Goal: Task Accomplishment & Management: Manage account settings

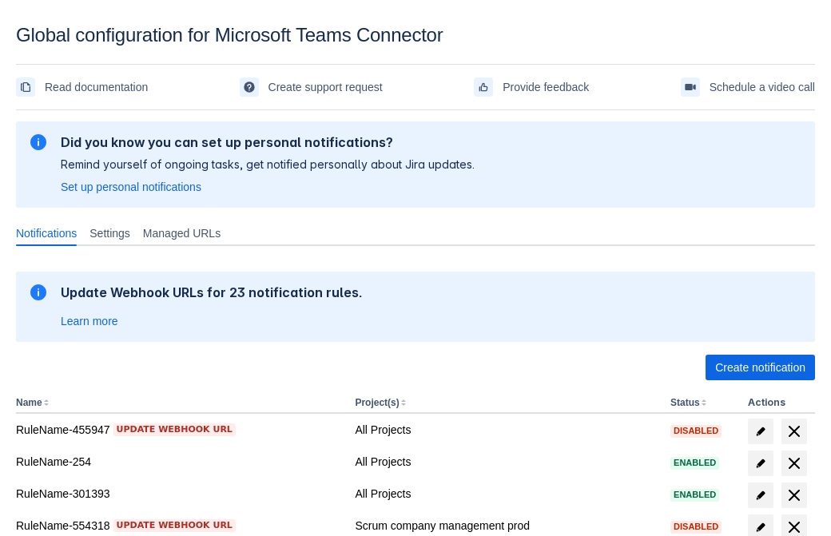
click at [760, 368] on span "Create notification" at bounding box center [760, 368] width 90 height 26
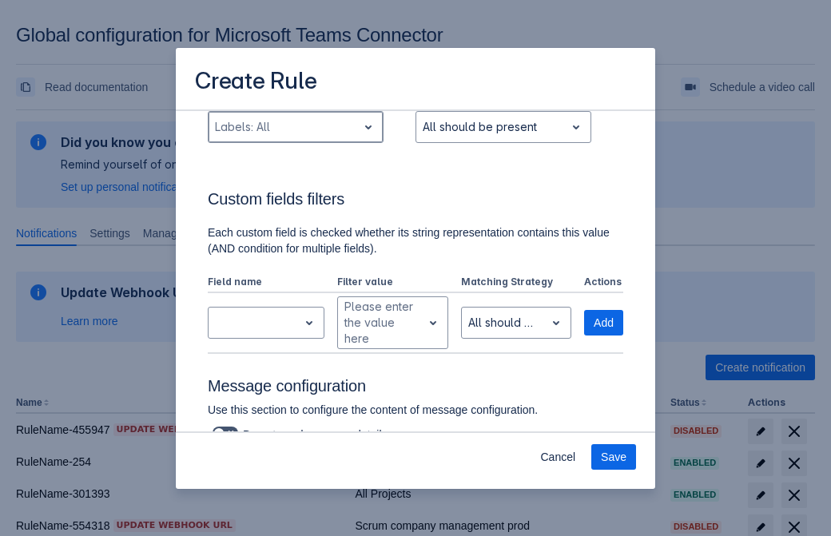
click at [295, 137] on div "Scrollable content" at bounding box center [283, 126] width 136 height 19
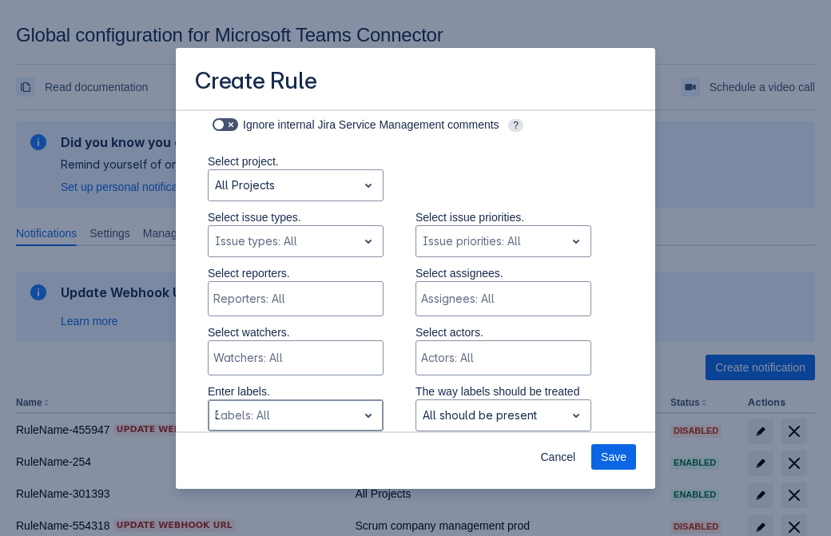
type input "302987_label"
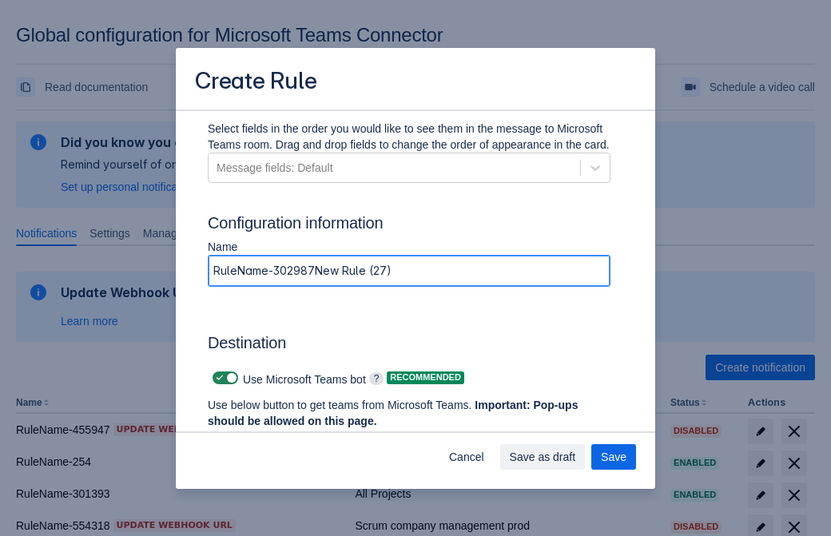
type input "RuleName-302987New Rule (27)"
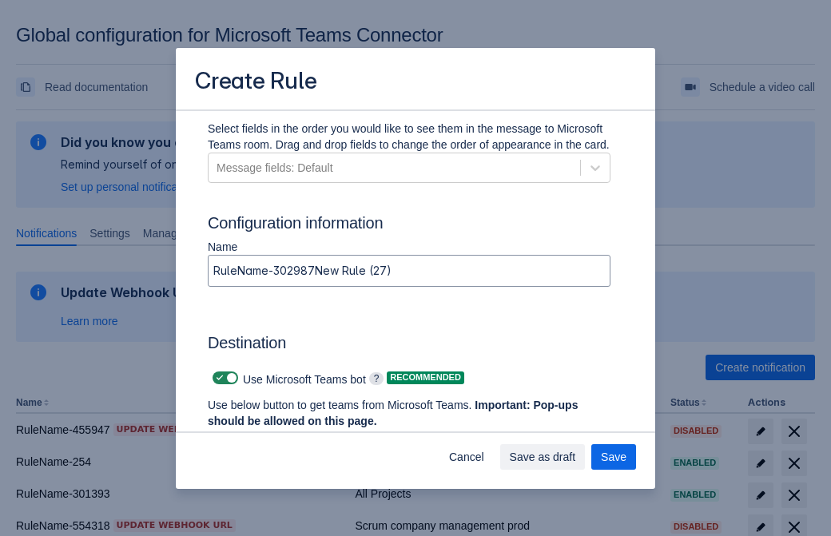
click at [217, 378] on span "Scrollable content" at bounding box center [219, 378] width 13 height 13
click at [217, 378] on input "Scrollable content" at bounding box center [218, 378] width 10 height 10
checkbox input "false"
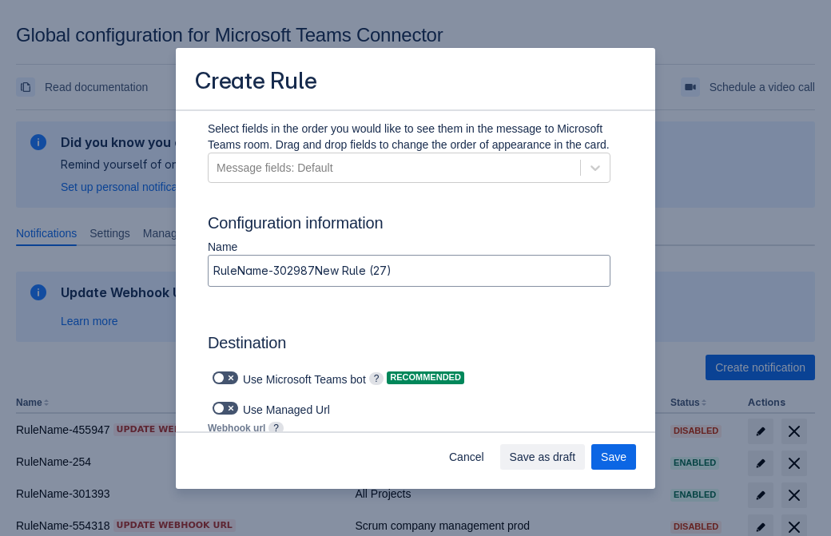
type input "https://prod-74.westus.logic.azure.com:443/workflows/f11e74d8c9ca438c8769757d73…"
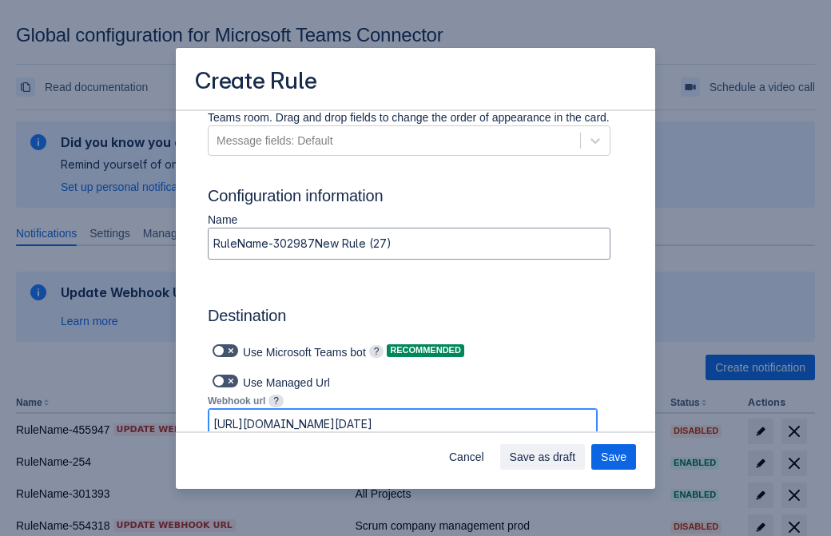
click at [576, 457] on span "Save as draft" at bounding box center [543, 457] width 66 height 26
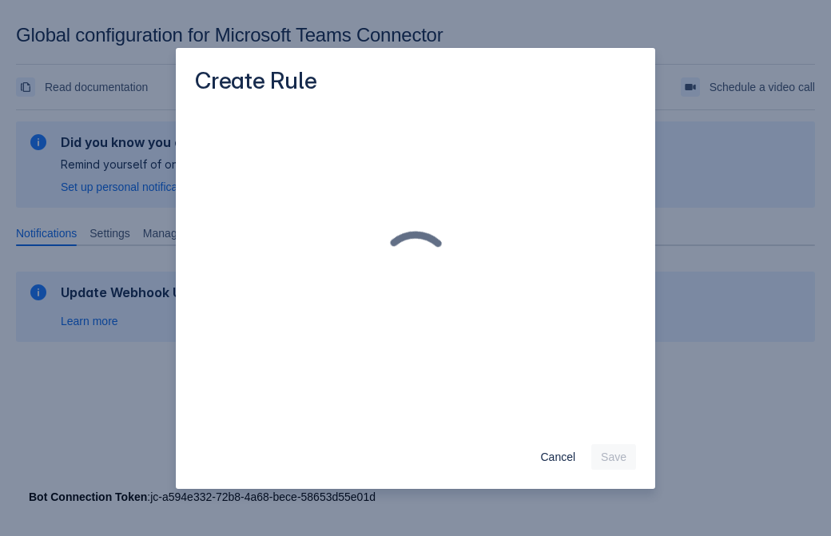
scroll to position [0, 0]
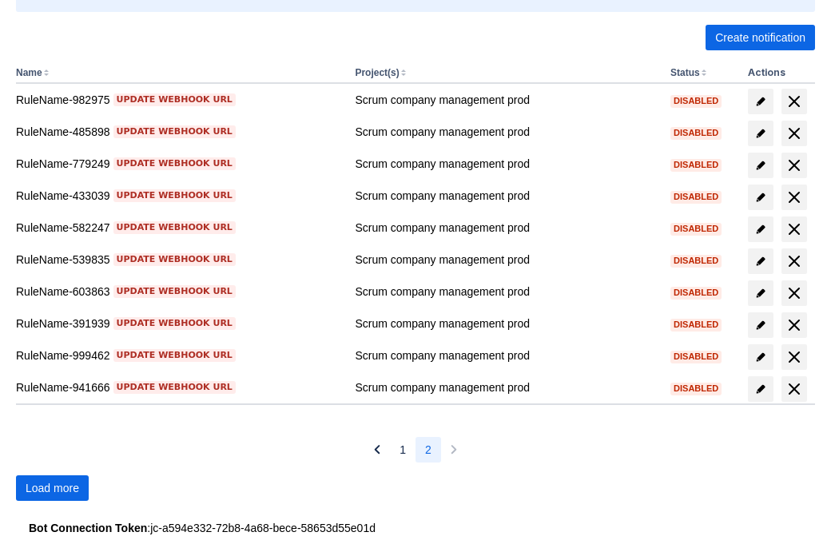
click at [52, 488] on span "Load more" at bounding box center [53, 489] width 54 height 26
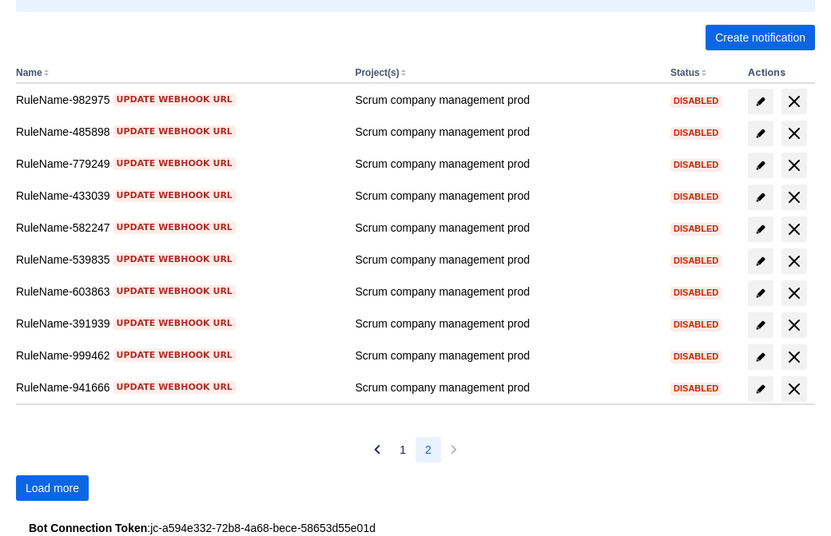
click at [52, 488] on span "Load more" at bounding box center [53, 489] width 54 height 26
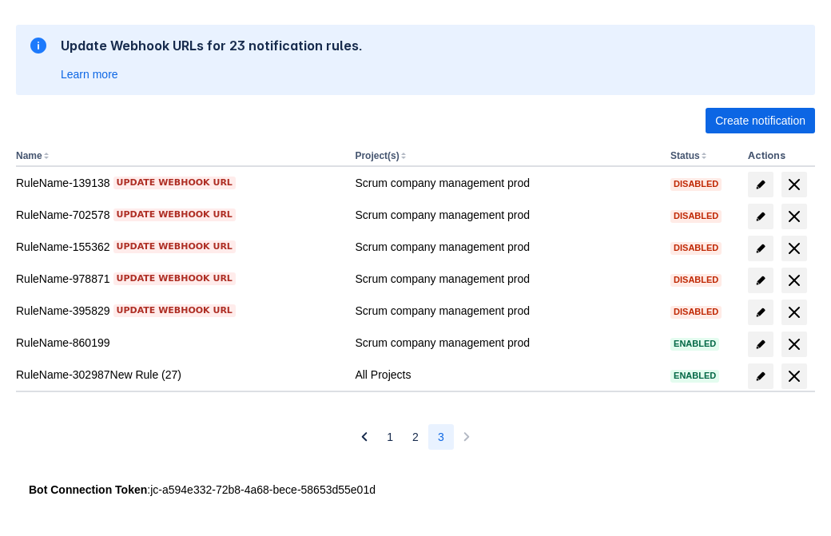
scroll to position [247, 0]
click at [794, 376] on span "delete" at bounding box center [794, 376] width 19 height 19
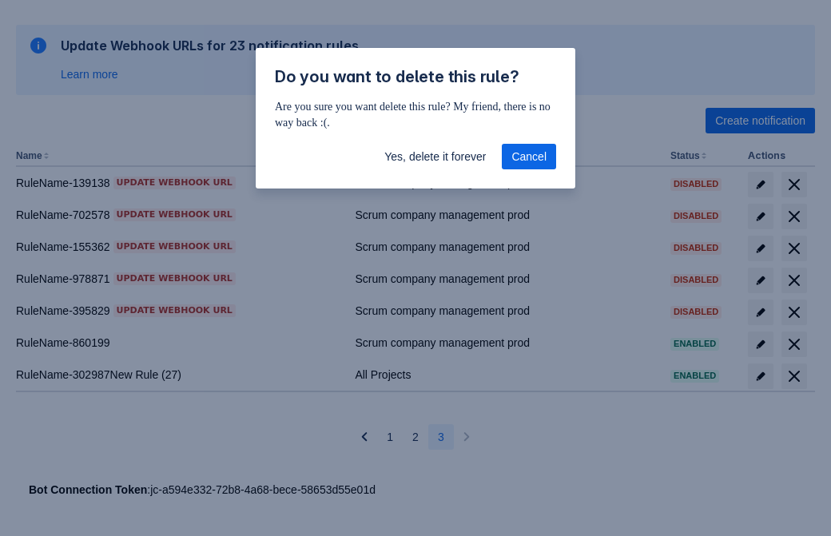
click at [435, 157] on span "Yes, delete it forever" at bounding box center [435, 157] width 102 height 26
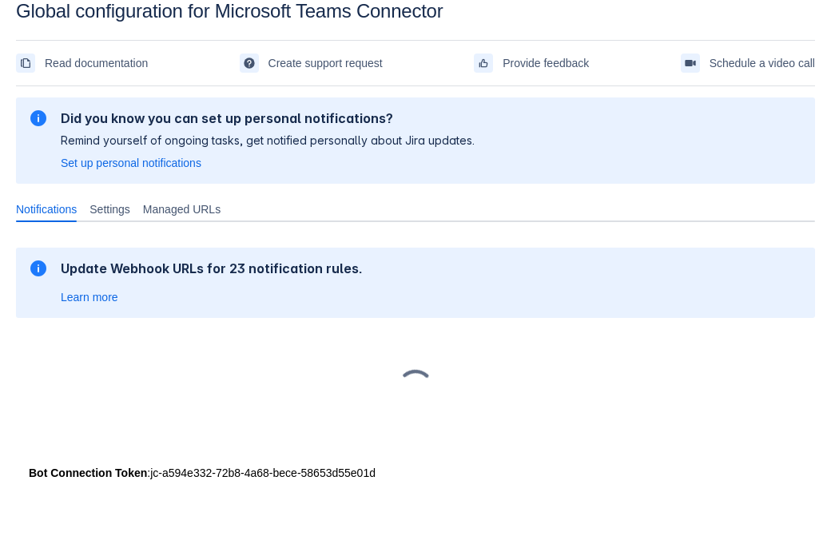
scroll to position [24, 0]
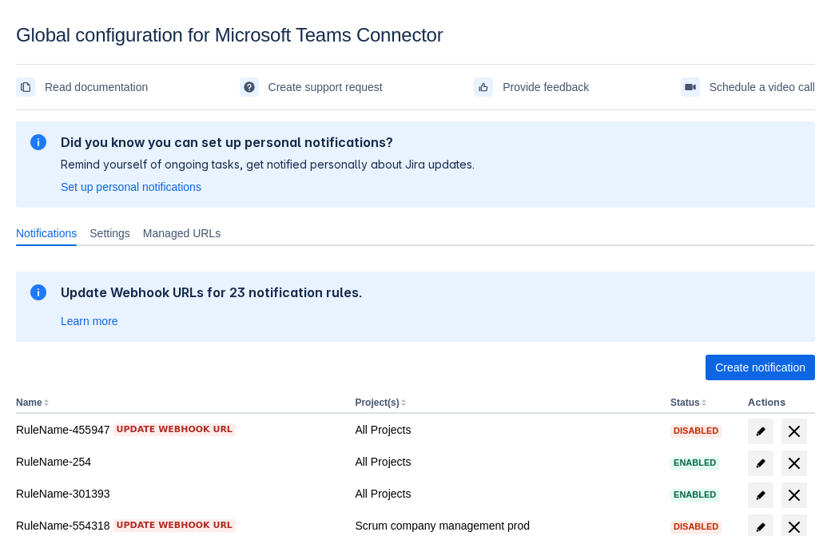
click at [760, 368] on span "Create notification" at bounding box center [760, 368] width 90 height 26
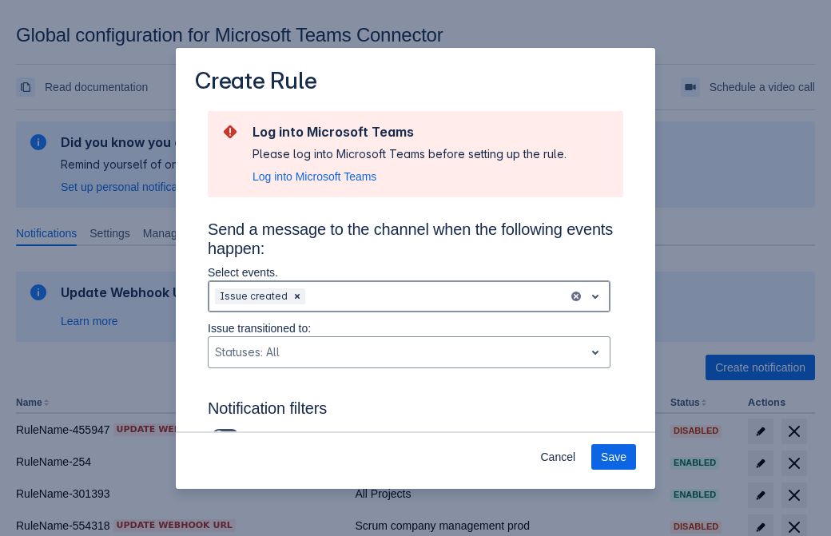
click at [409, 297] on div "Scrollable content" at bounding box center [435, 296] width 253 height 19
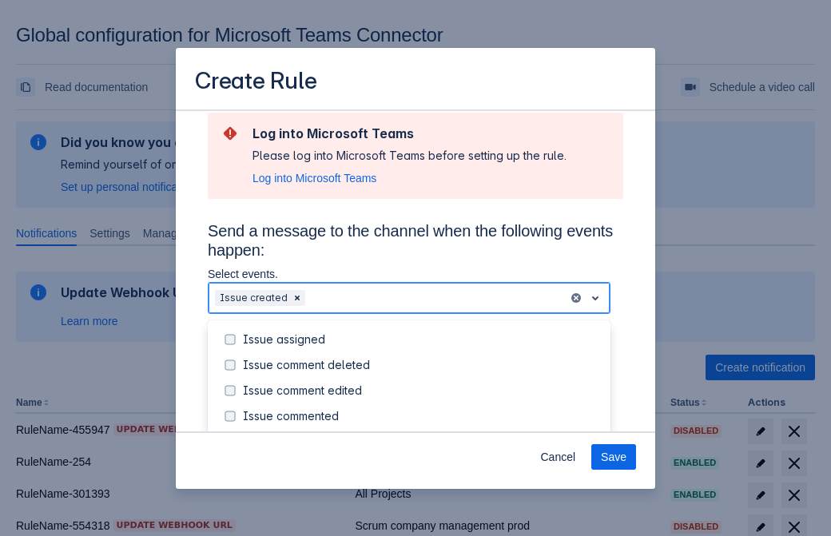
click at [422, 434] on div "Issue created" at bounding box center [422, 442] width 358 height 16
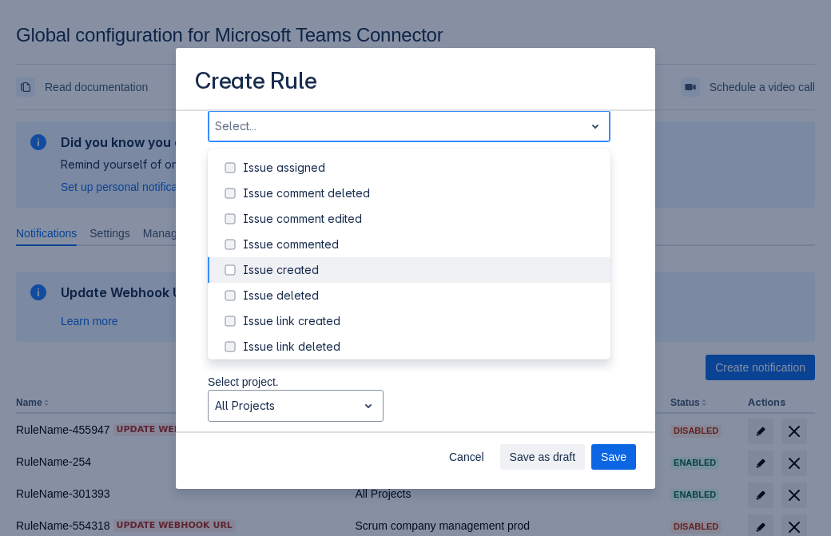
click at [422, 416] on div "Issue updated" at bounding box center [422, 424] width 358 height 16
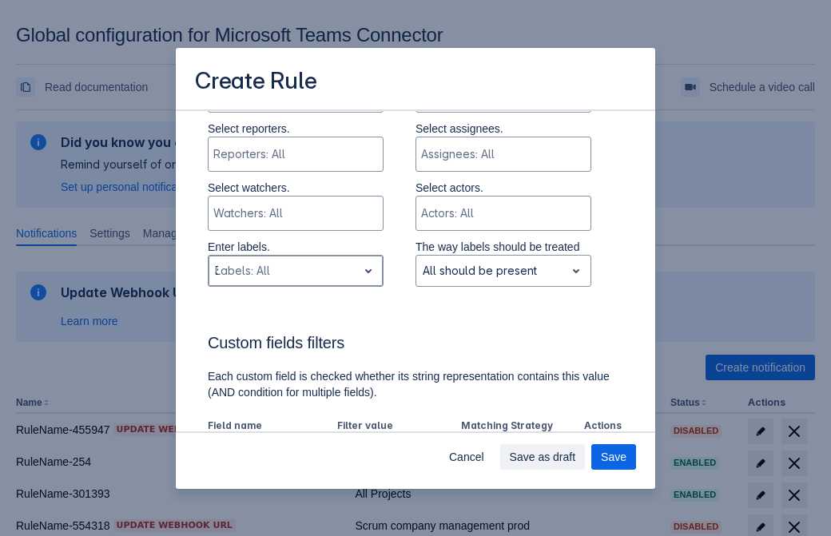
type input "391352_label"
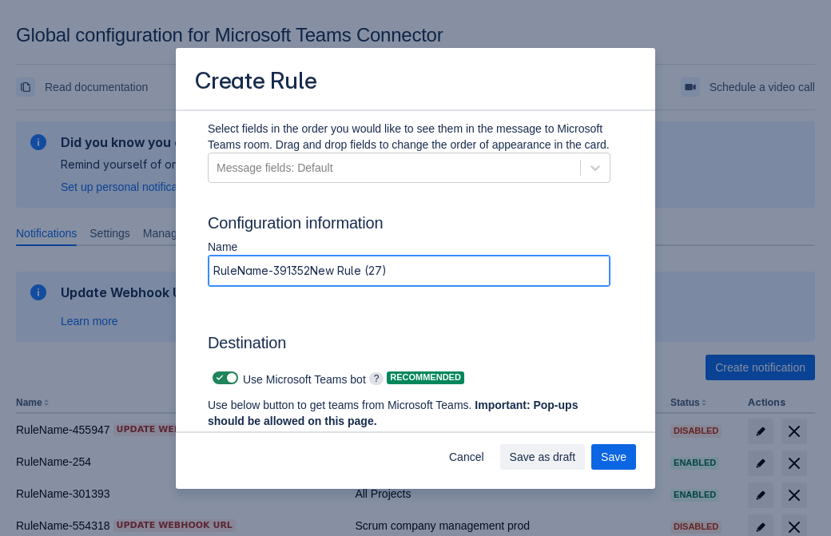
type input "RuleName-391352New Rule (27)"
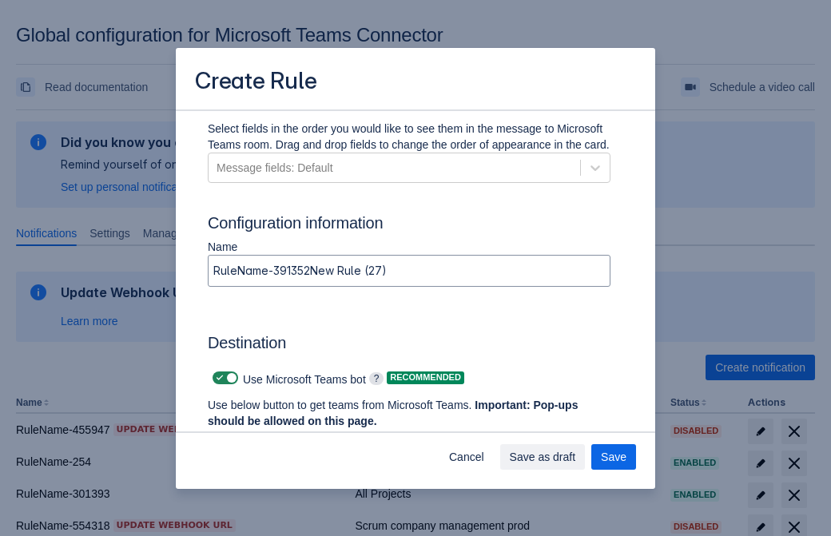
click at [217, 378] on span "Scrollable content" at bounding box center [219, 378] width 13 height 13
click at [217, 378] on input "Scrollable content" at bounding box center [218, 378] width 10 height 10
checkbox input "false"
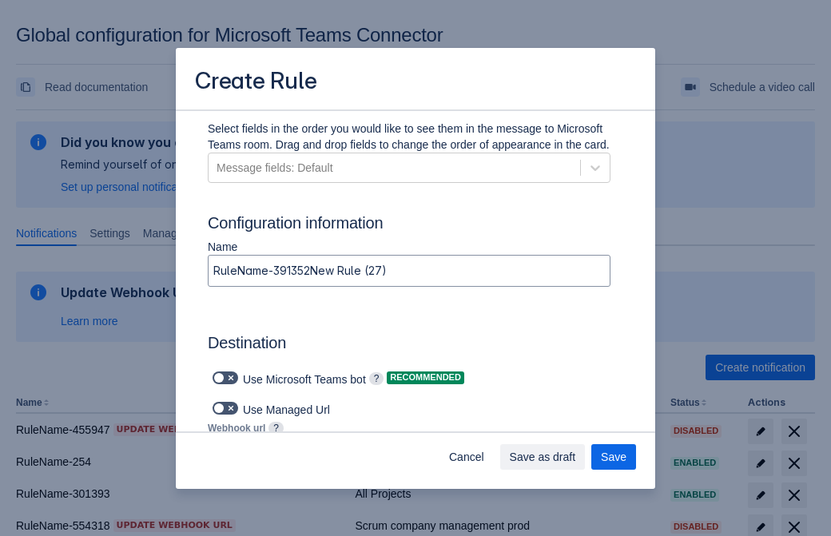
type input "https://prod-34.westus.logic.azure.com:443/workflows/b225ecea21af403f967199aab2…"
click at [614, 457] on span "Save" at bounding box center [614, 457] width 26 height 26
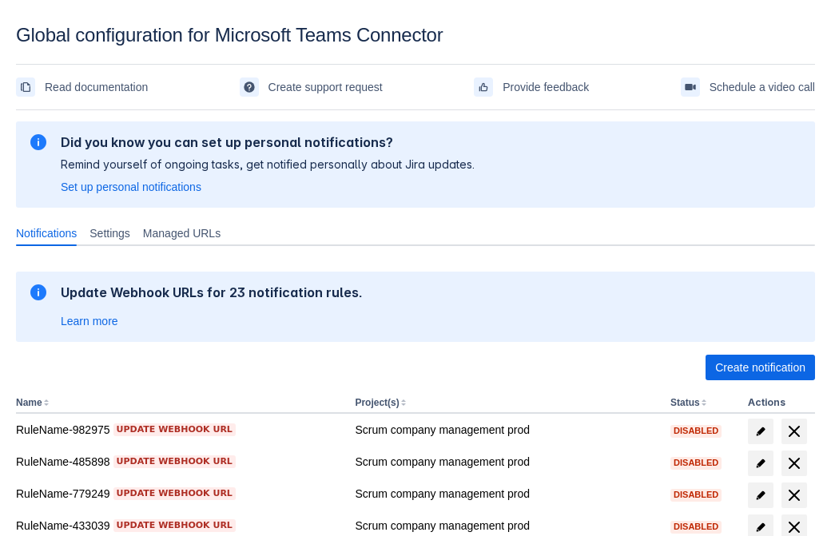
scroll to position [330, 0]
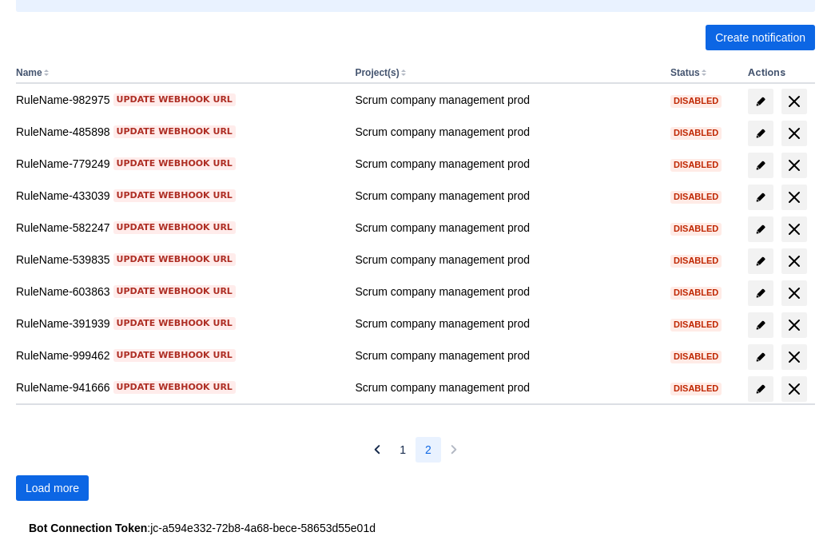
click at [52, 488] on span "Load more" at bounding box center [53, 489] width 54 height 26
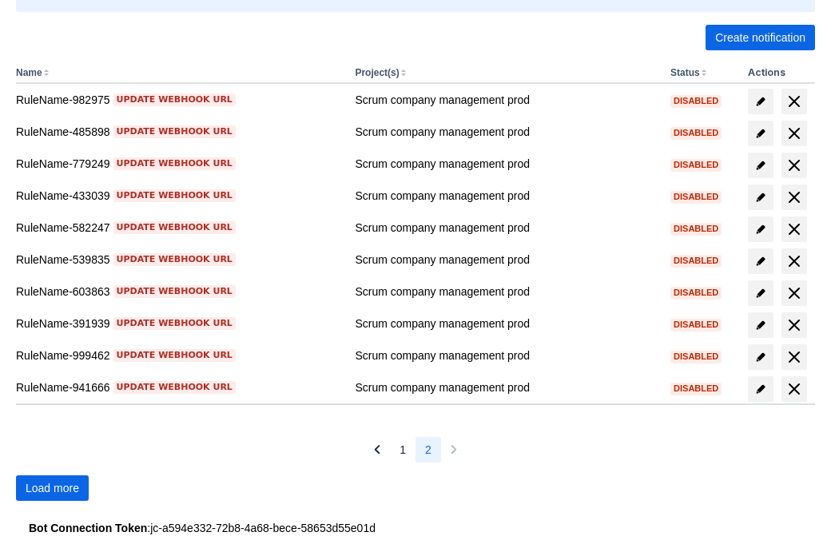
click at [52, 488] on span "Load more" at bounding box center [53, 489] width 54 height 26
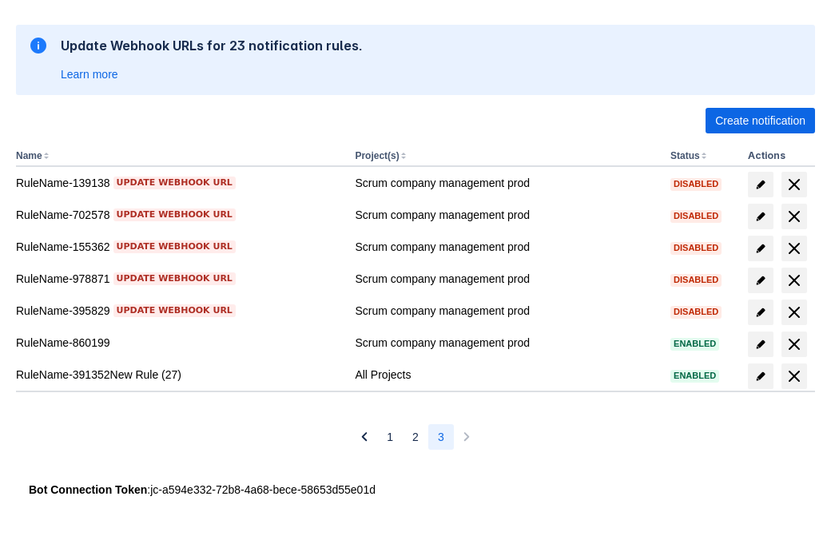
scroll to position [247, 0]
click at [794, 376] on span "delete" at bounding box center [794, 376] width 19 height 19
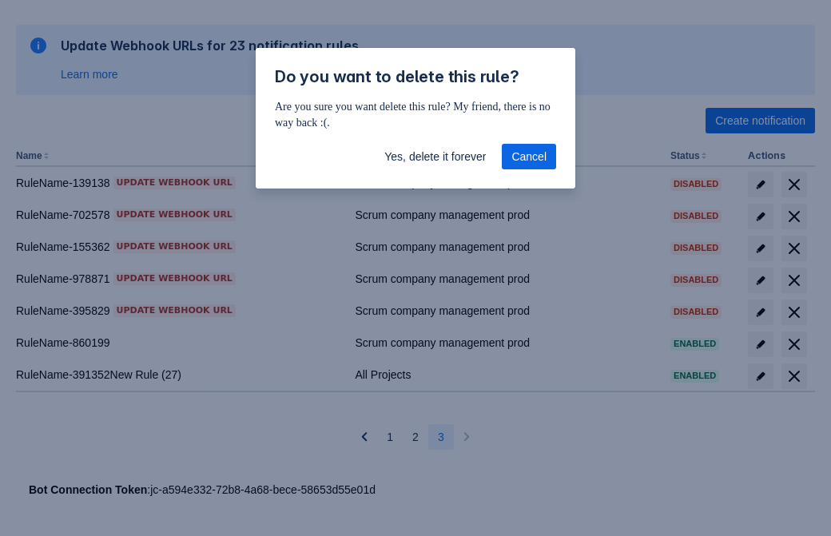
click at [435, 157] on span "Yes, delete it forever" at bounding box center [435, 157] width 102 height 26
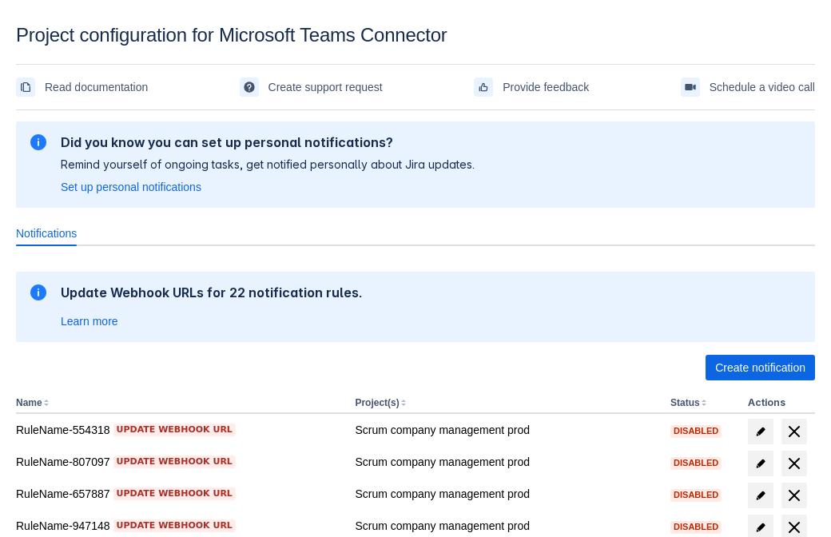
click at [760, 368] on span "Create notification" at bounding box center [760, 368] width 90 height 26
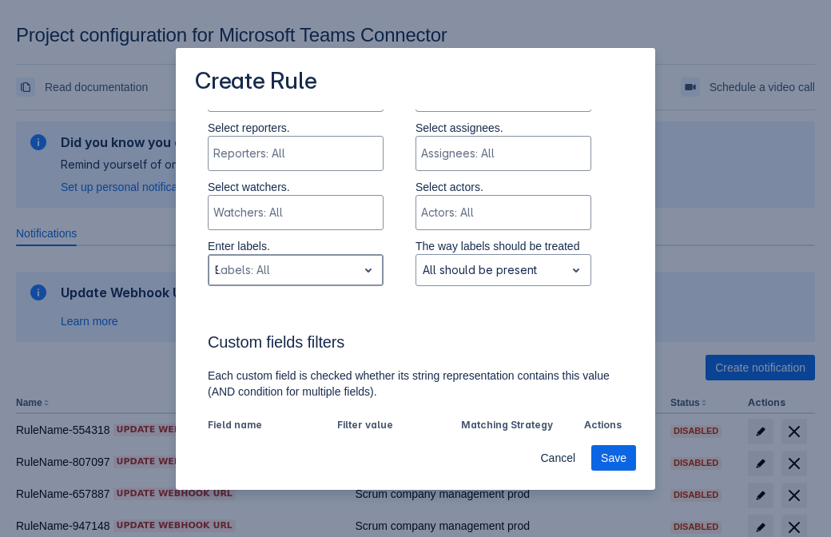
type input "979749_label"
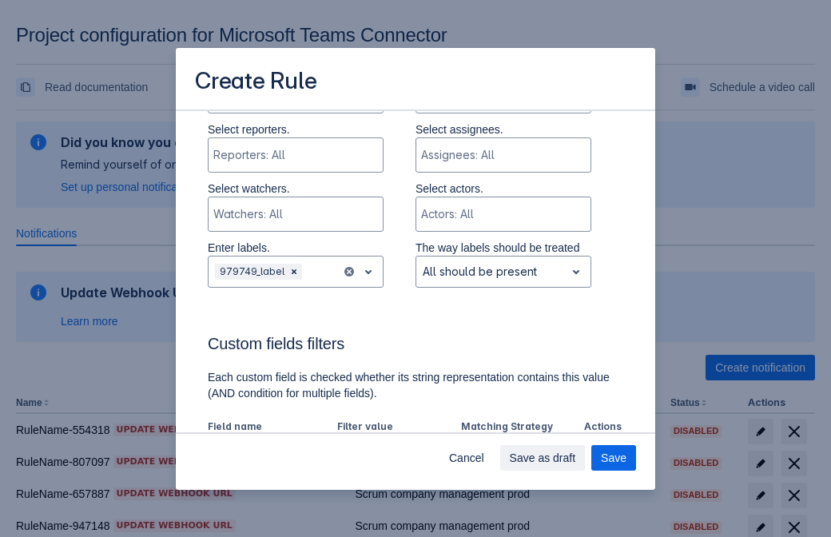
scroll to position [990, 0]
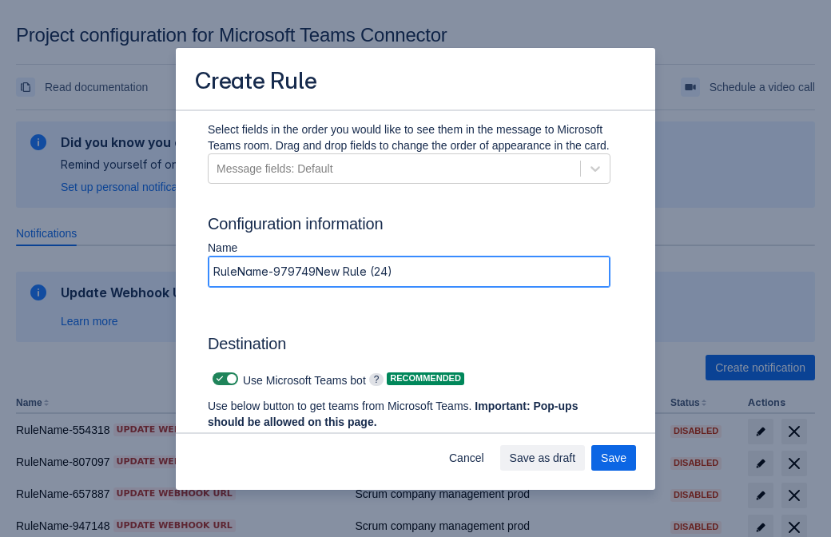
type input "RuleName-979749New Rule (24)"
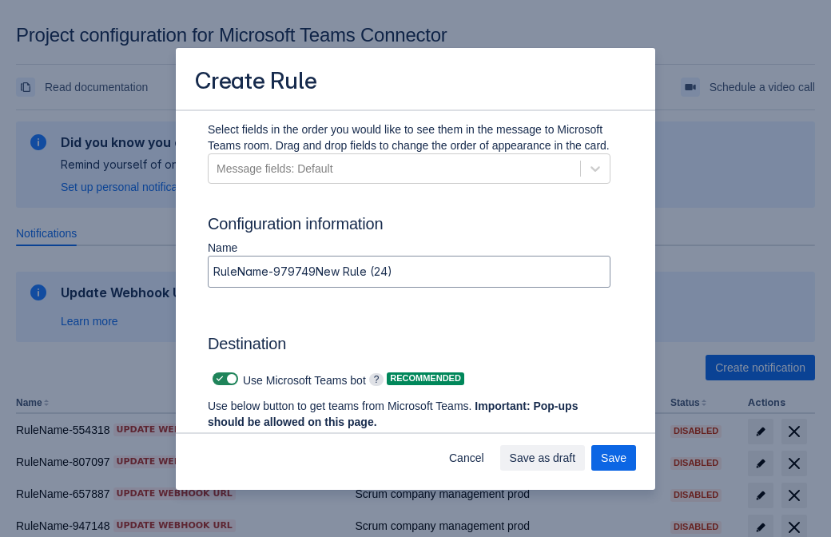
click at [217, 379] on span at bounding box center [219, 378] width 13 height 13
click at [217, 379] on input "checkbox" at bounding box center [218, 379] width 10 height 10
checkbox input "false"
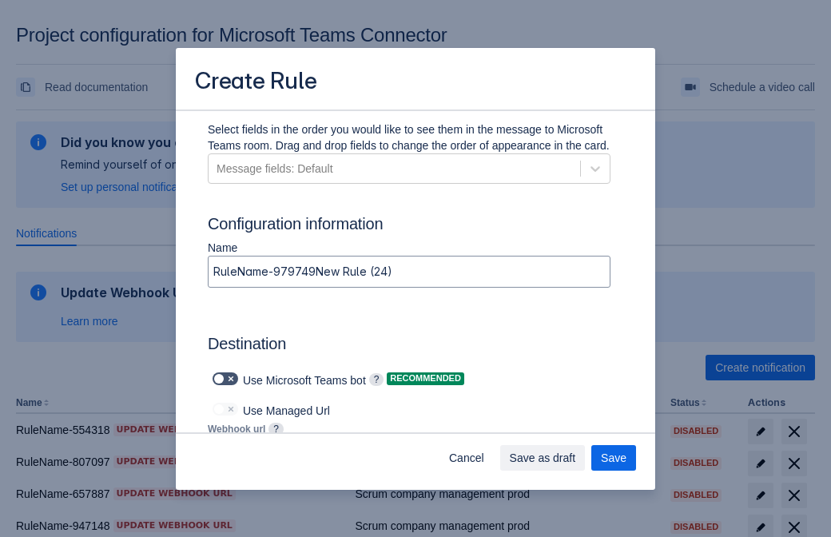
type input "[URL][DOMAIN_NAME][DATE]"
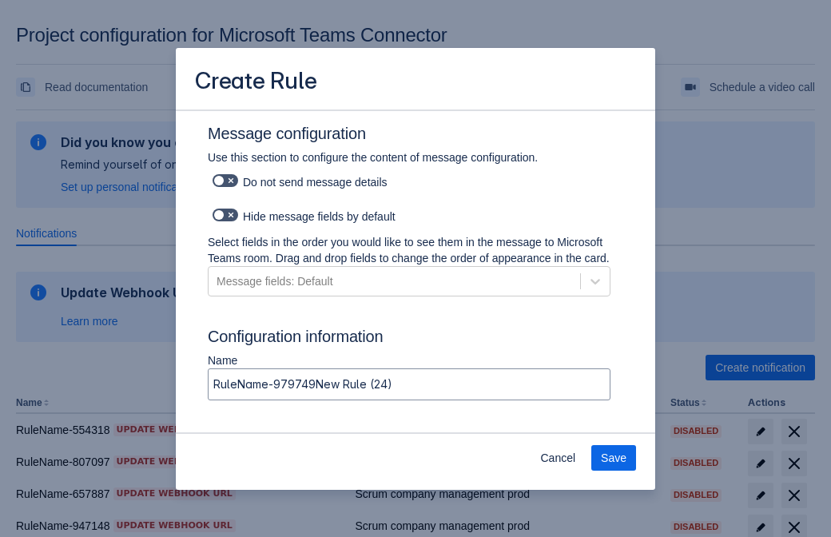
click at [614, 458] on span "Save" at bounding box center [614, 458] width 26 height 26
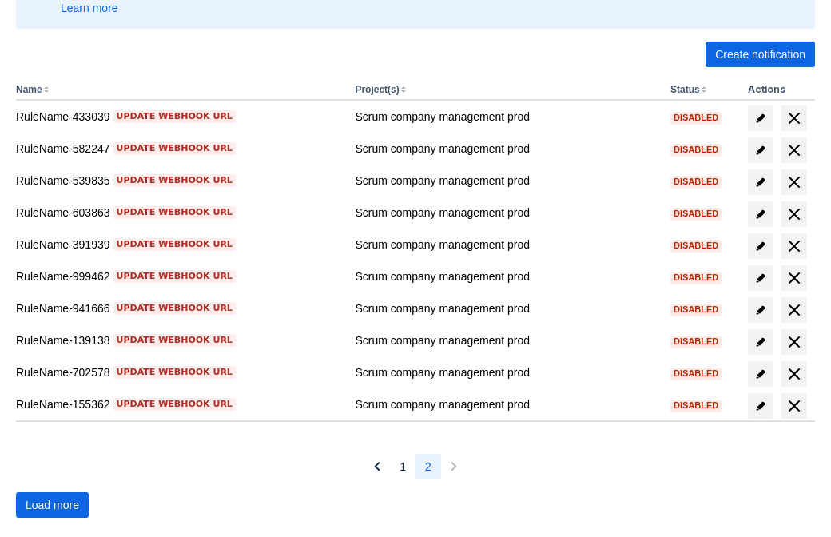
click at [52, 505] on span "Load more" at bounding box center [53, 505] width 54 height 26
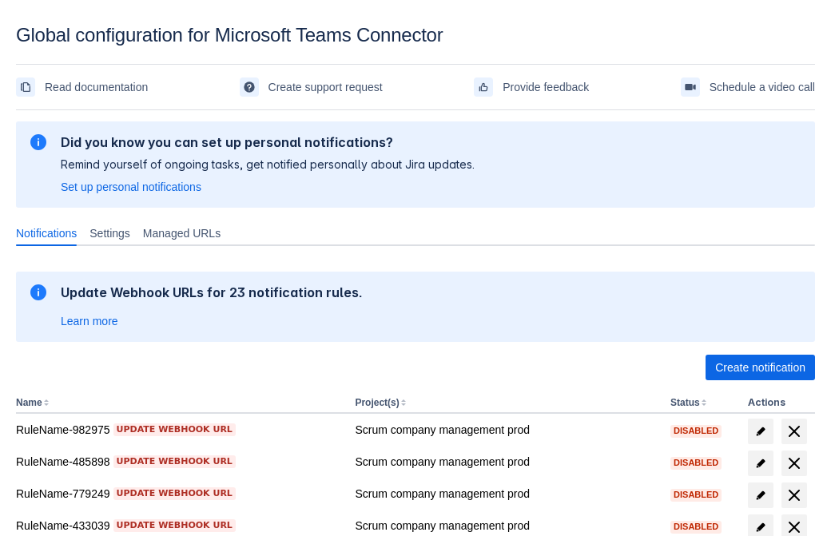
scroll to position [330, 0]
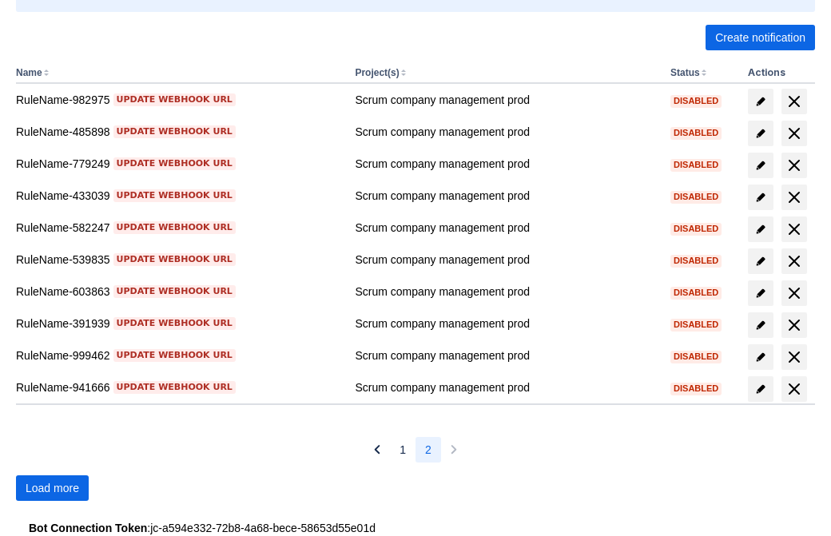
click at [52, 488] on span "Load more" at bounding box center [53, 489] width 54 height 26
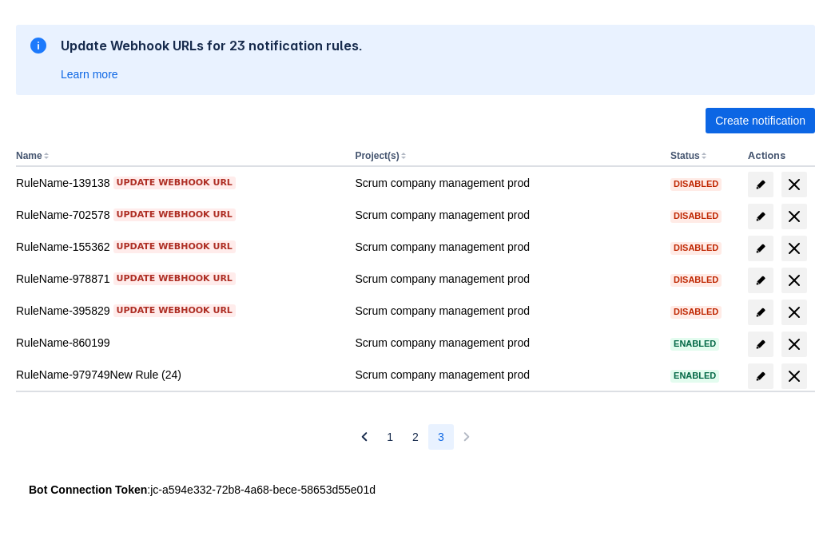
scroll to position [247, 0]
click at [794, 376] on span "delete" at bounding box center [794, 376] width 19 height 19
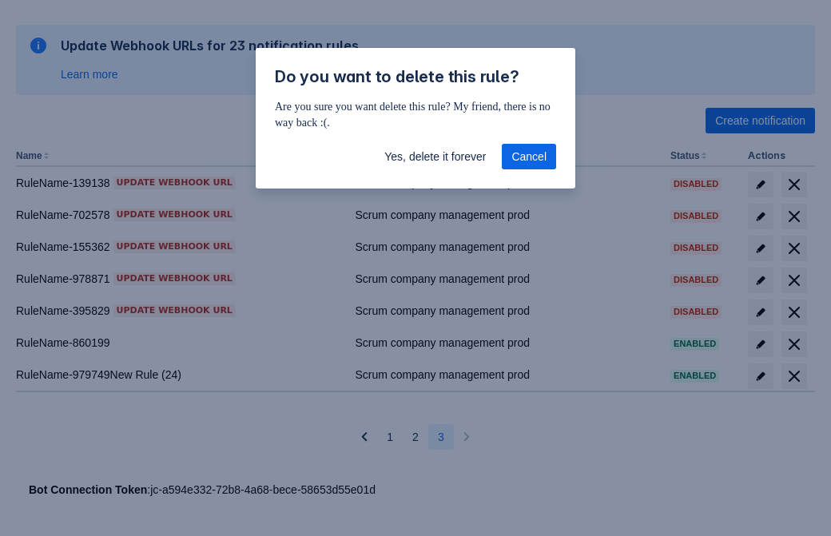
click at [435, 157] on span "Yes, delete it forever" at bounding box center [435, 157] width 102 height 26
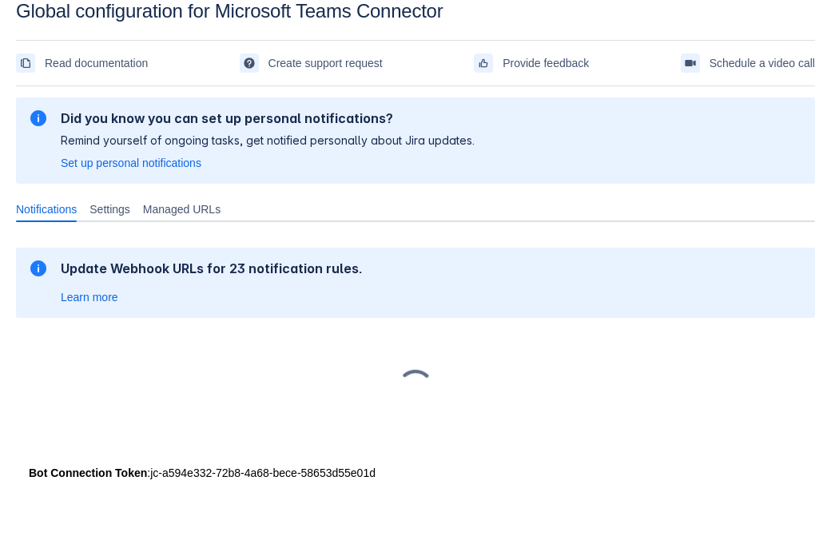
scroll to position [24, 0]
